Goal: Download file/media

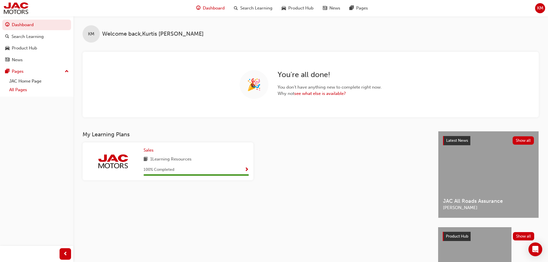
click at [18, 92] on link "All Pages" at bounding box center [39, 89] width 64 height 9
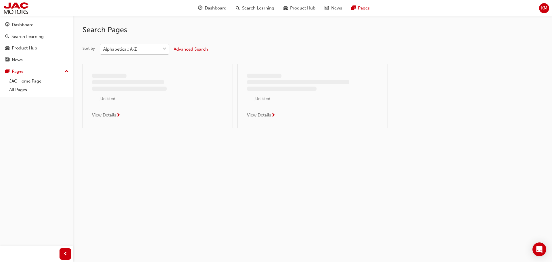
click at [133, 48] on div "Alphabetical: A-Z" at bounding box center [120, 49] width 34 height 7
click at [104, 48] on input "Sort by Alphabetical: A-Z" at bounding box center [103, 49] width 1 height 5
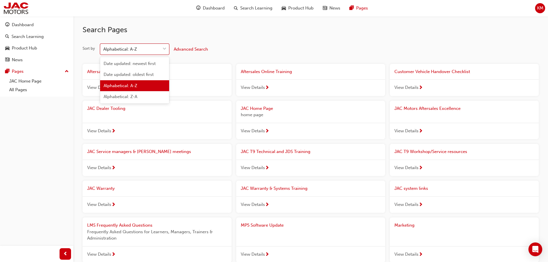
click at [132, 63] on span "Date updated: newest first" at bounding box center [130, 63] width 52 height 5
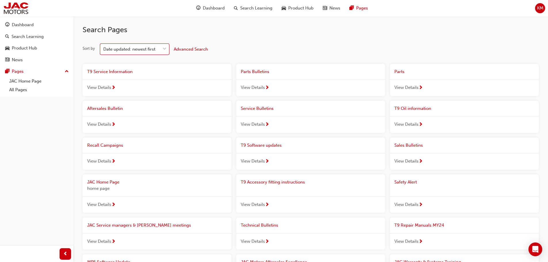
click at [183, 81] on div "View Details" at bounding box center [157, 87] width 149 height 17
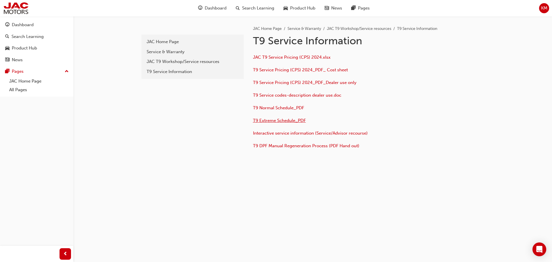
click at [269, 121] on span "T9 Extreme Schedule_PDF" at bounding box center [279, 120] width 53 height 5
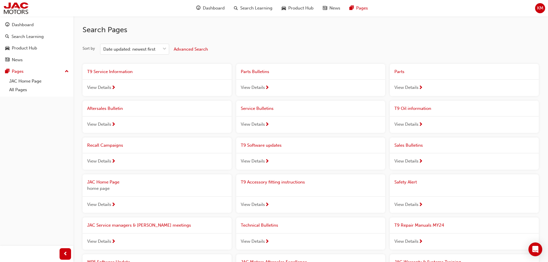
click at [266, 87] on span "next-icon" at bounding box center [267, 87] width 4 height 5
